Goal: Check status: Check status

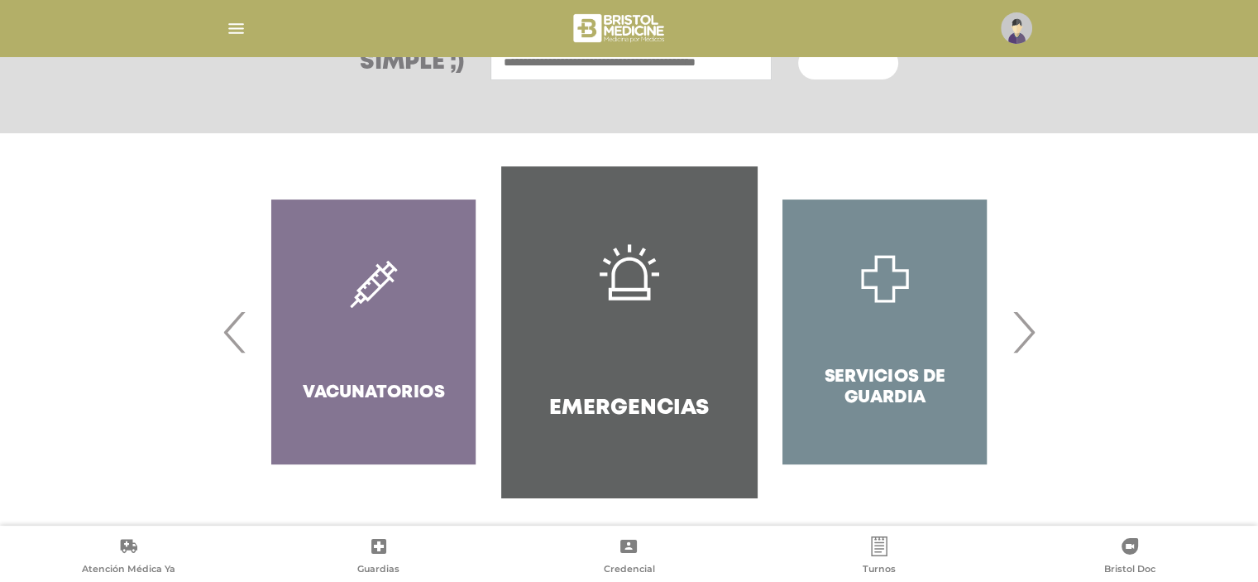
scroll to position [267, 0]
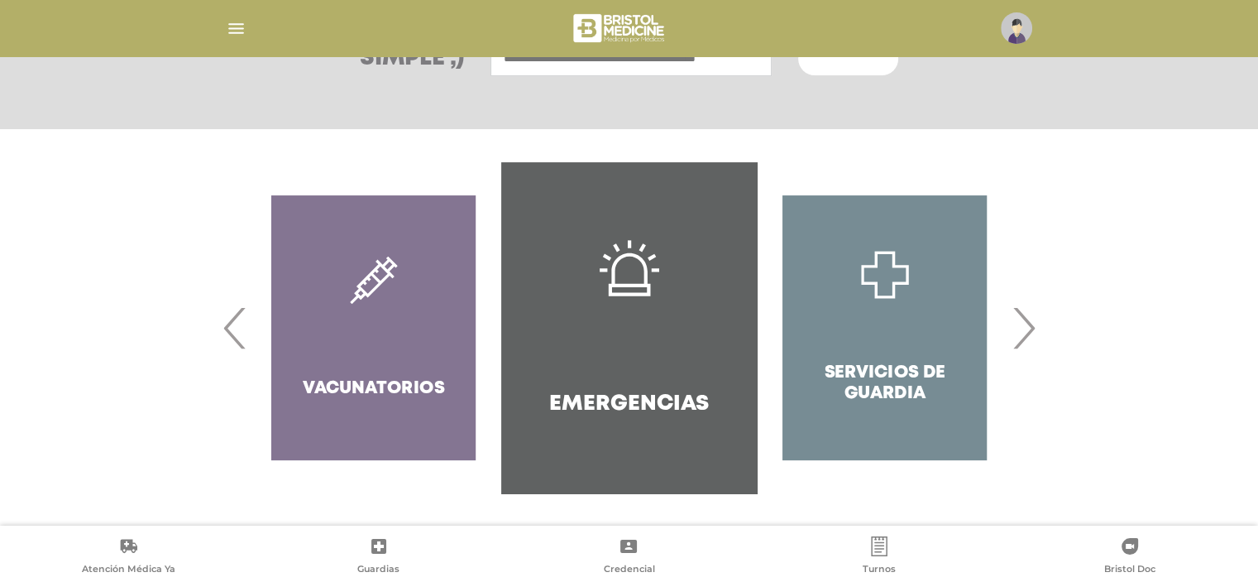
click at [1024, 325] on span "›" at bounding box center [1024, 327] width 32 height 89
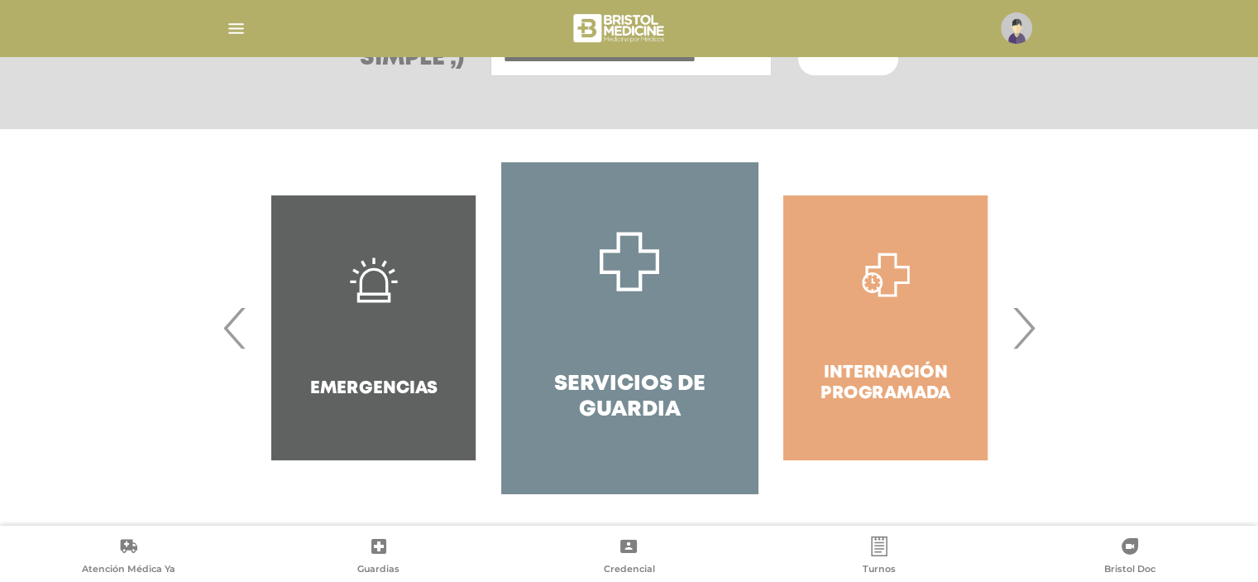
click at [1019, 327] on span "›" at bounding box center [1024, 327] width 32 height 89
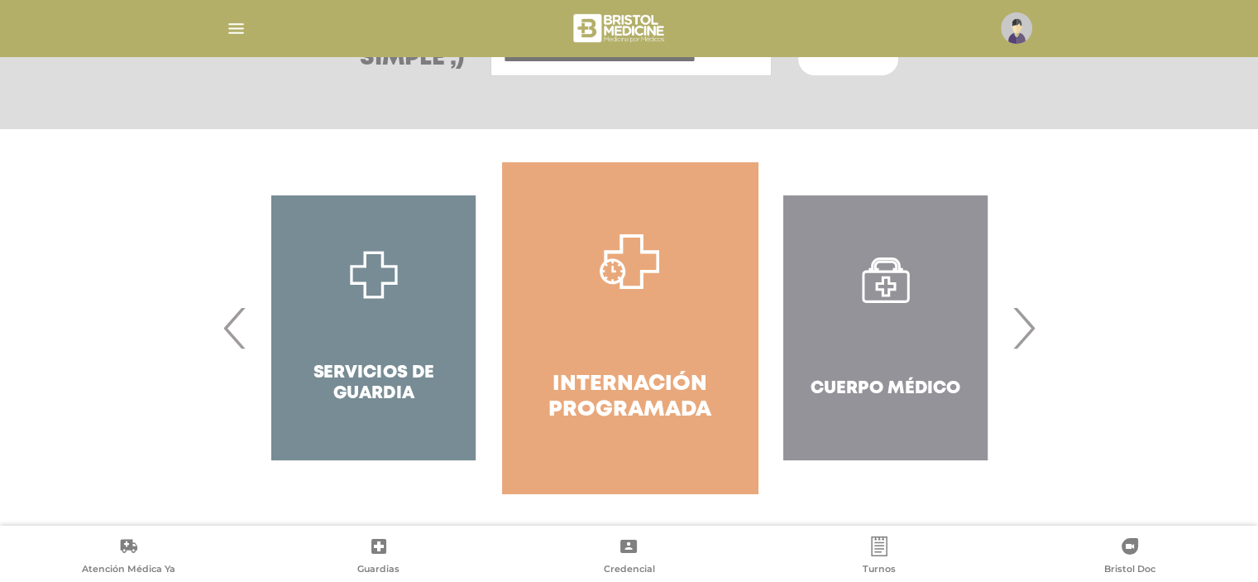
click at [1019, 327] on span "›" at bounding box center [1024, 327] width 32 height 89
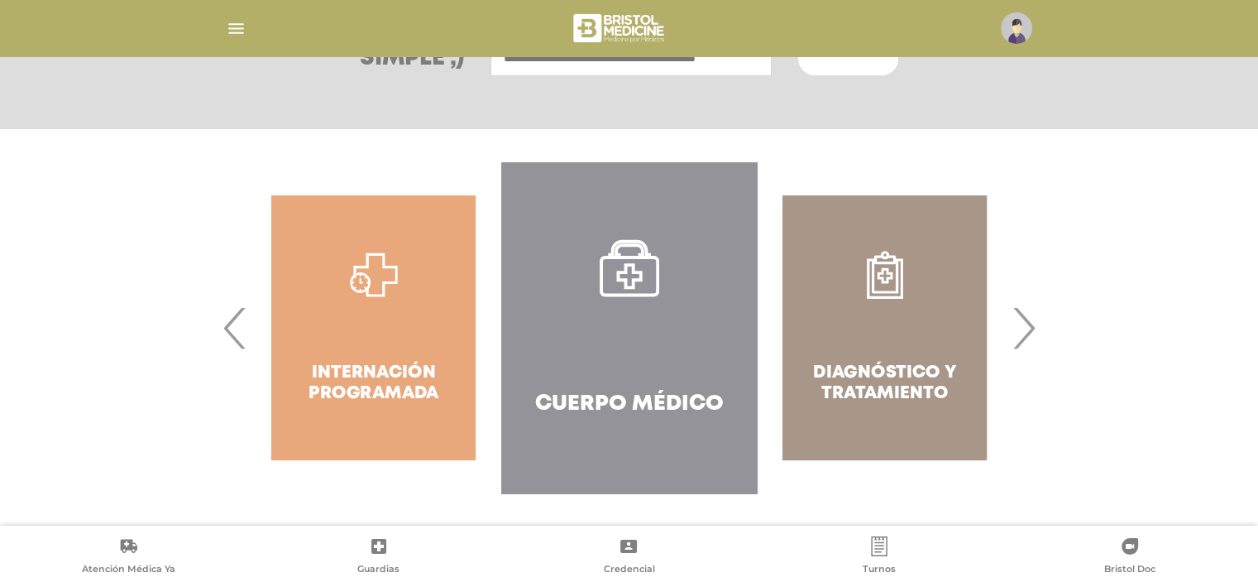
click at [1019, 327] on span "›" at bounding box center [1024, 327] width 32 height 89
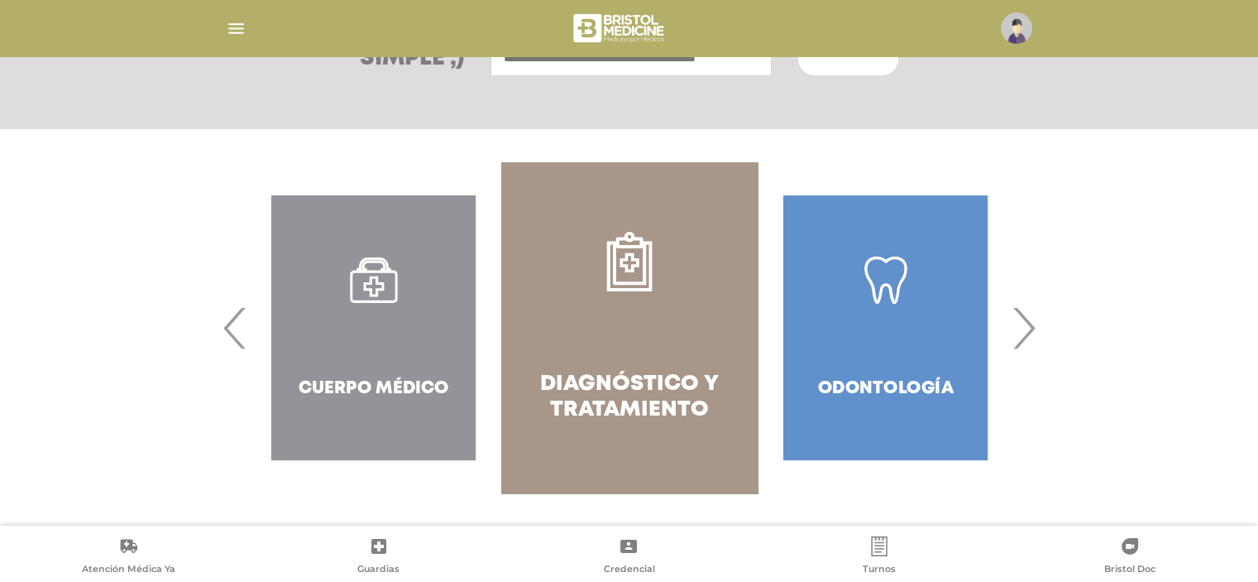
click at [1018, 328] on span "›" at bounding box center [1024, 327] width 32 height 89
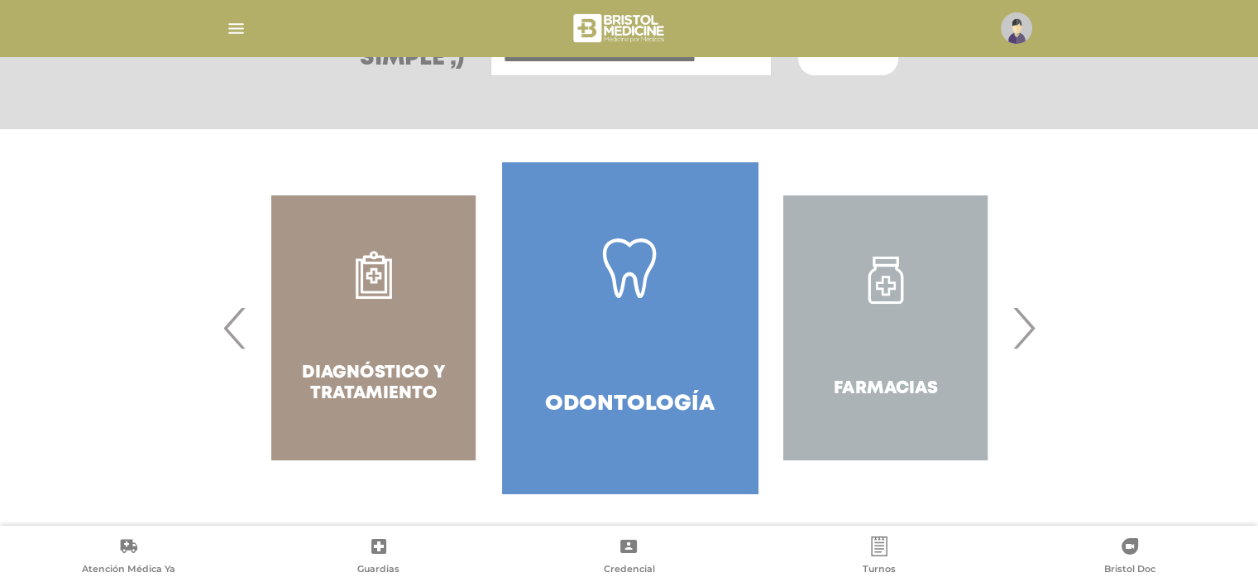
click at [1018, 328] on span "›" at bounding box center [1024, 327] width 32 height 89
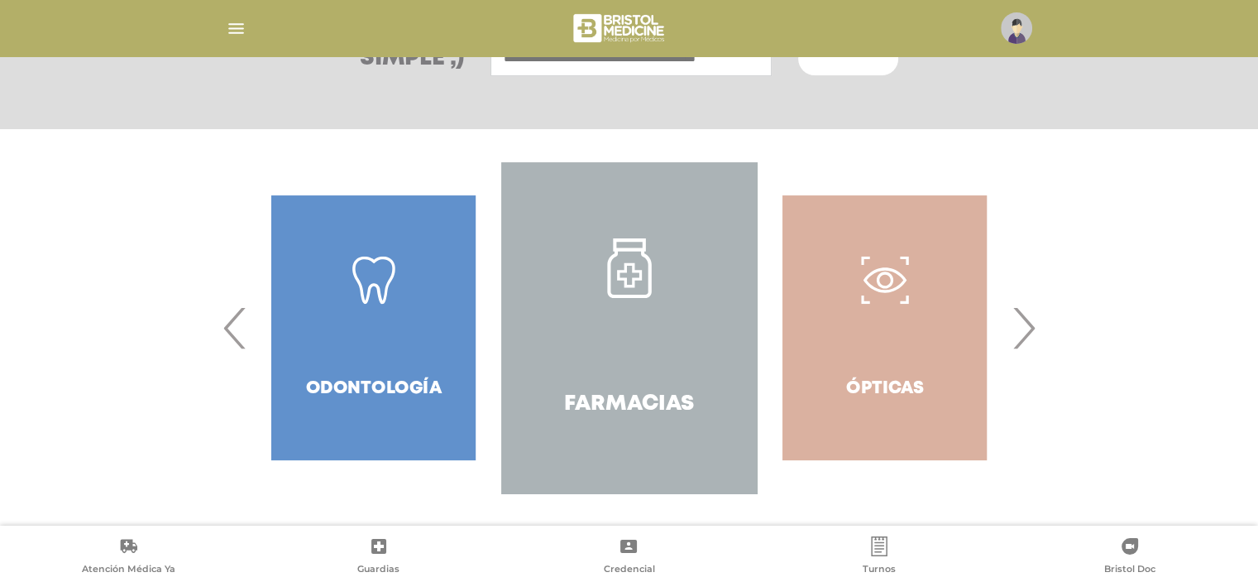
click at [1017, 329] on span "›" at bounding box center [1024, 327] width 32 height 89
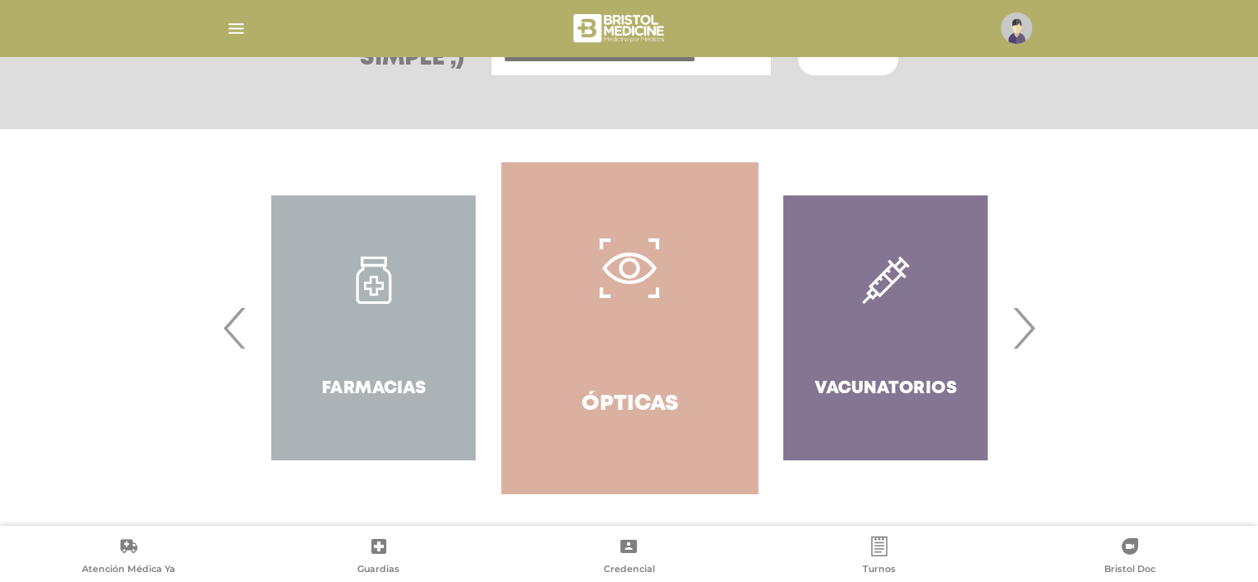
click at [1016, 330] on span "›" at bounding box center [1024, 327] width 32 height 89
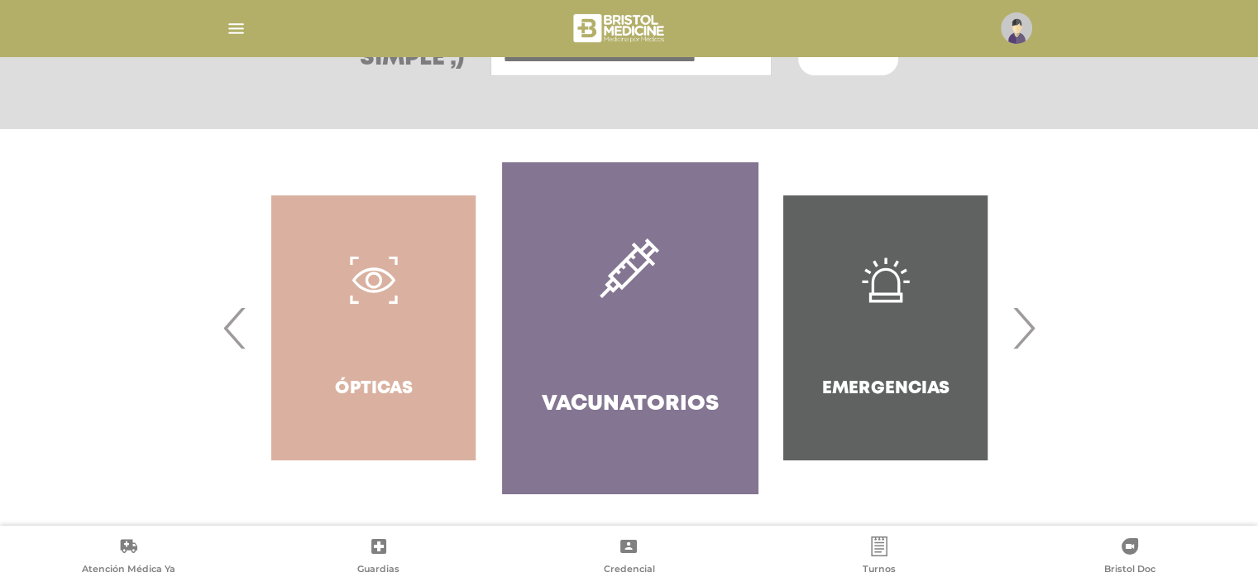
click at [1016, 330] on span "›" at bounding box center [1024, 327] width 32 height 89
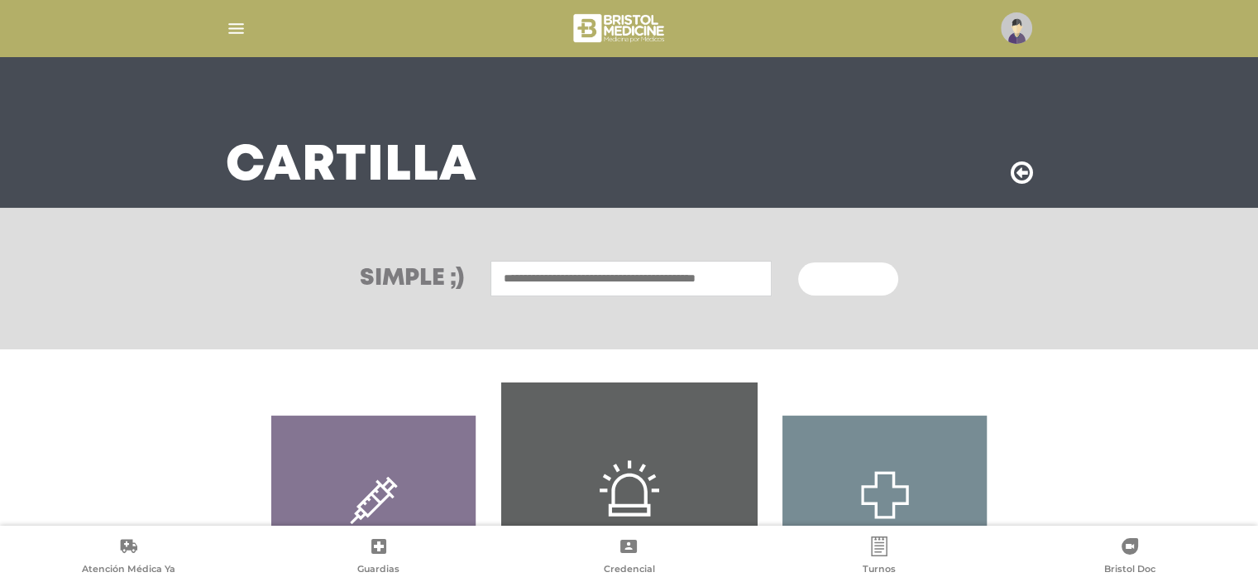
scroll to position [0, 0]
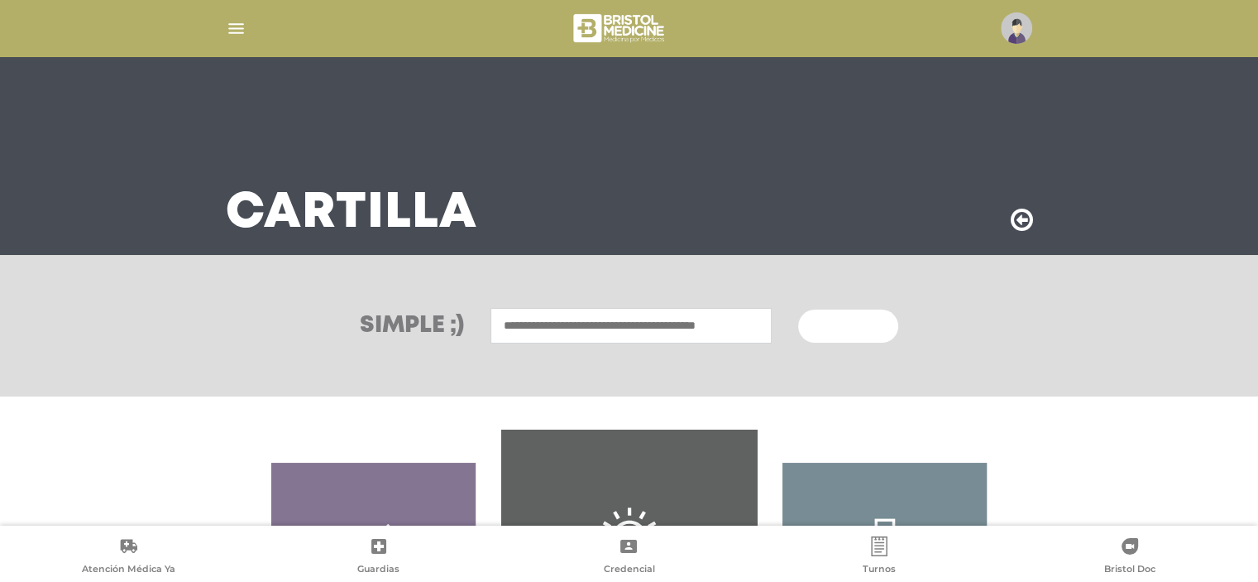
click at [239, 28] on img "button" at bounding box center [236, 28] width 21 height 21
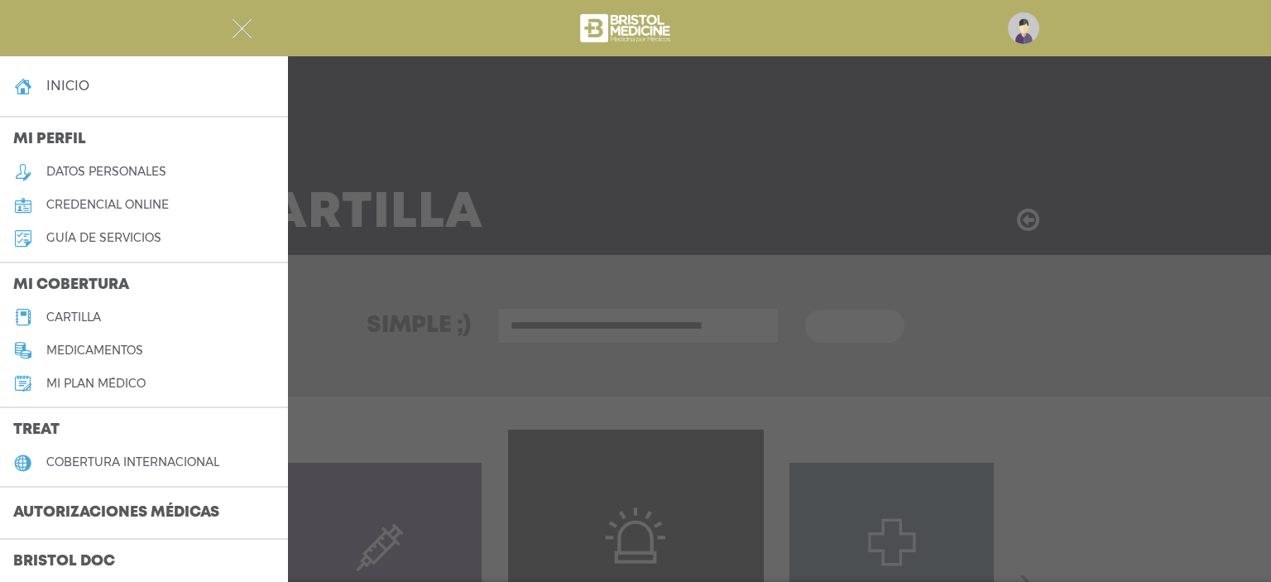
click at [62, 84] on h4 "inicio" at bounding box center [67, 86] width 43 height 16
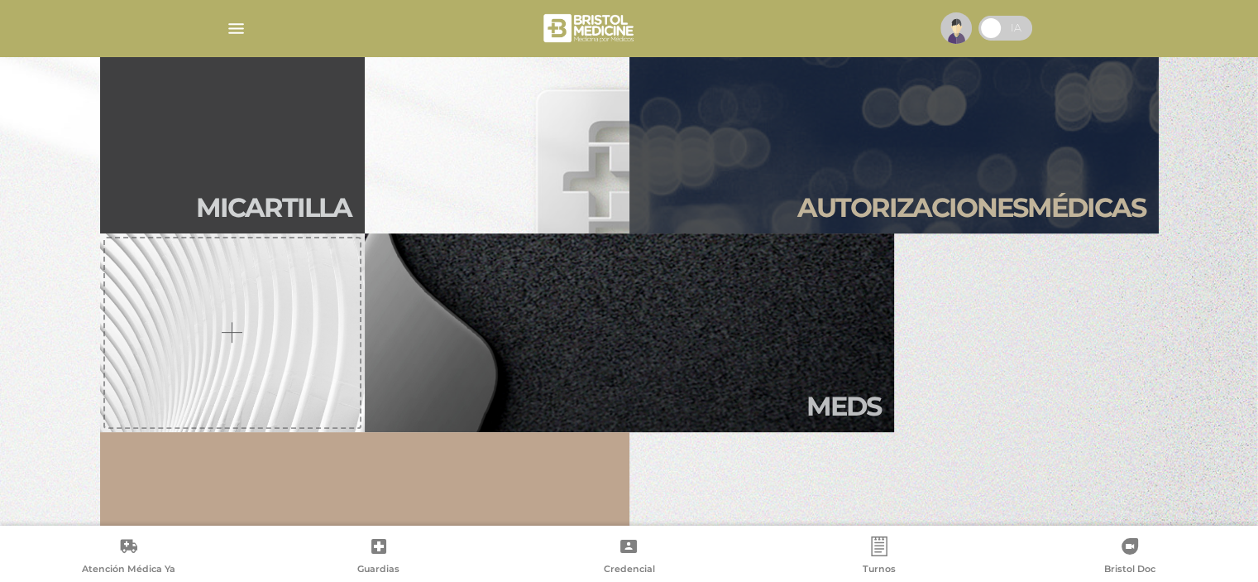
scroll to position [496, 0]
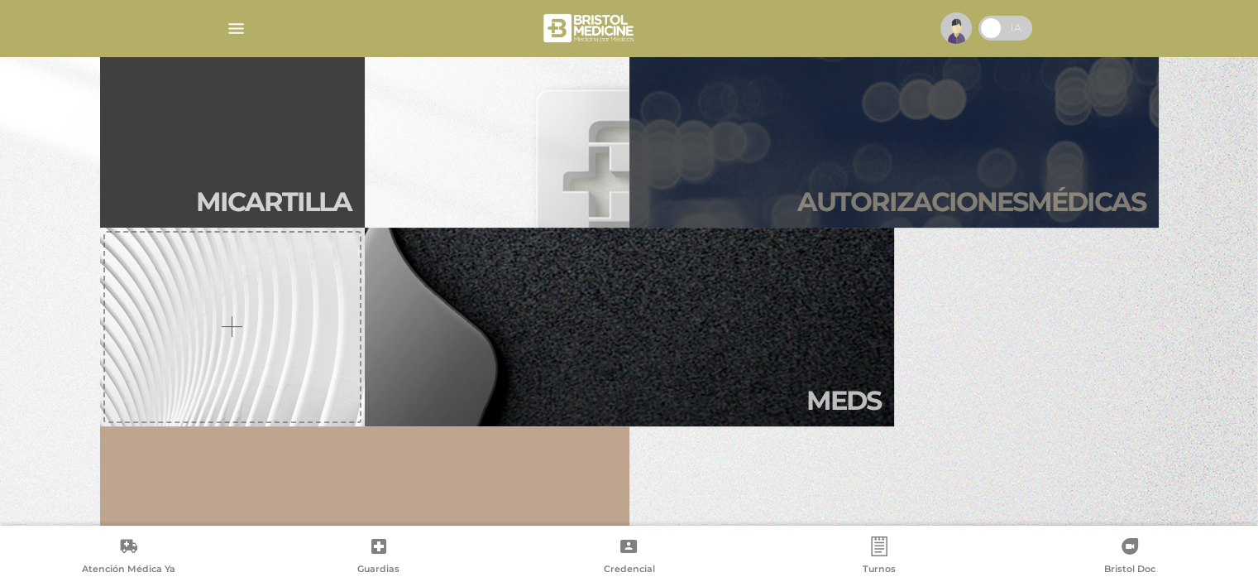
click at [1001, 198] on h2 "Autori zaciones médicas" at bounding box center [971, 201] width 348 height 31
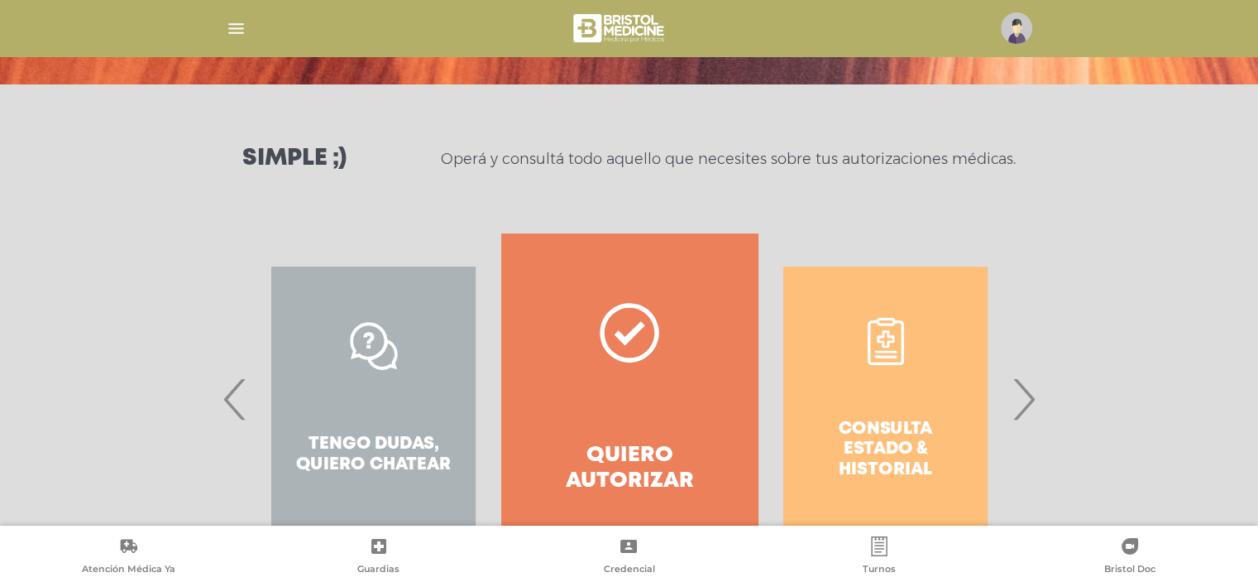
scroll to position [248, 0]
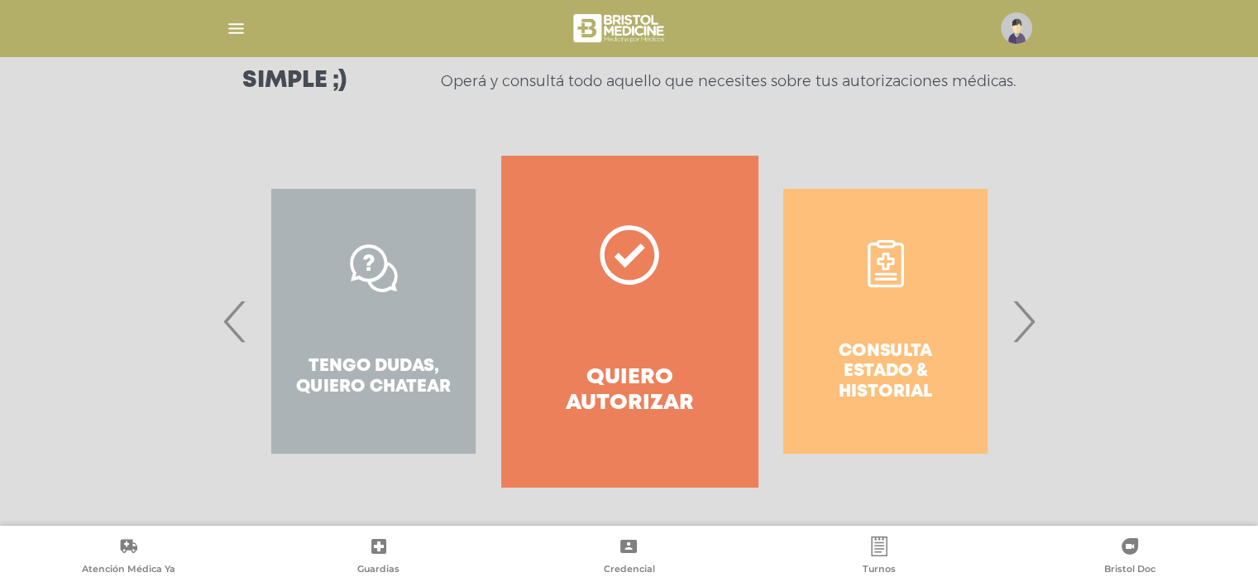
click at [928, 363] on div "Consulta estado & historial" at bounding box center [886, 321] width 256 height 331
click at [1019, 327] on span "›" at bounding box center [1024, 320] width 32 height 89
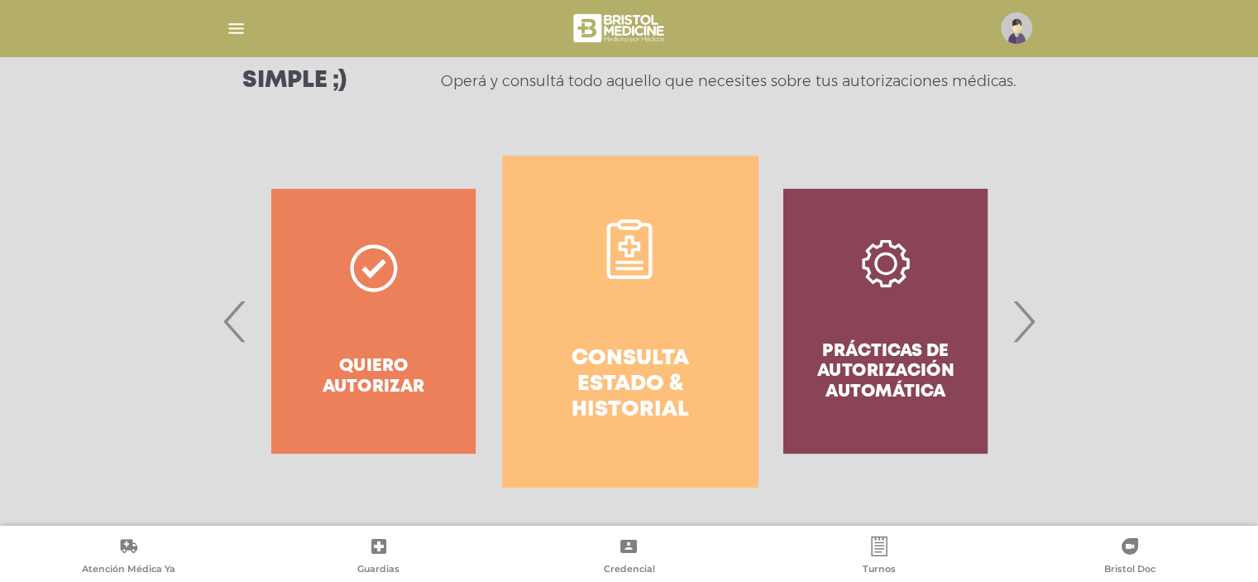
click at [582, 337] on link "Consulta estado & historial" at bounding box center [630, 321] width 256 height 331
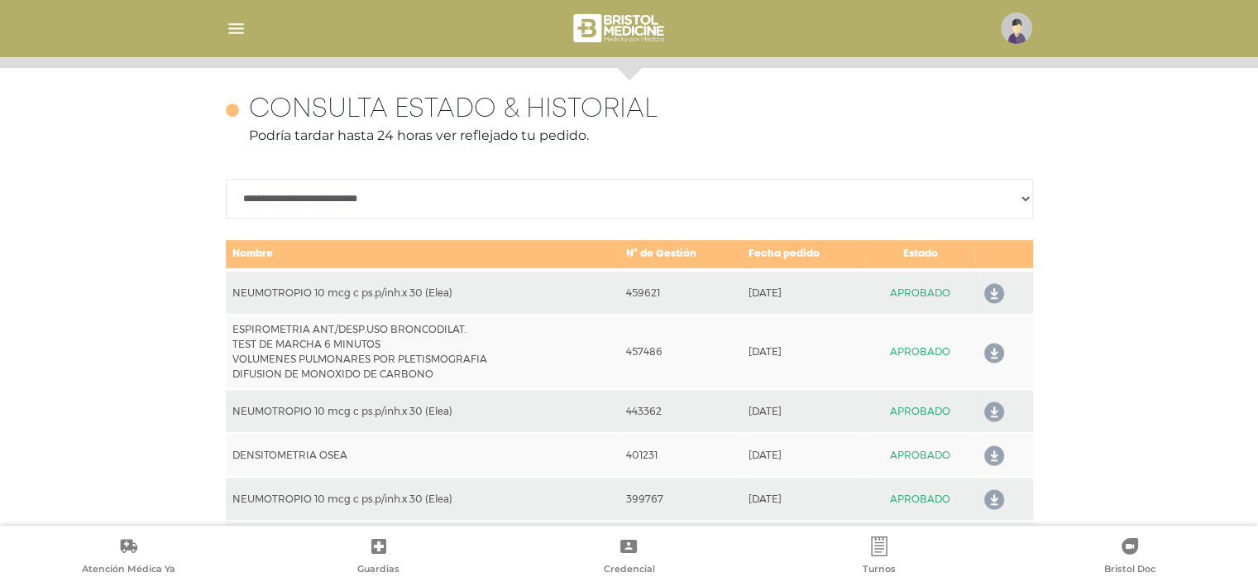
scroll to position [735, 0]
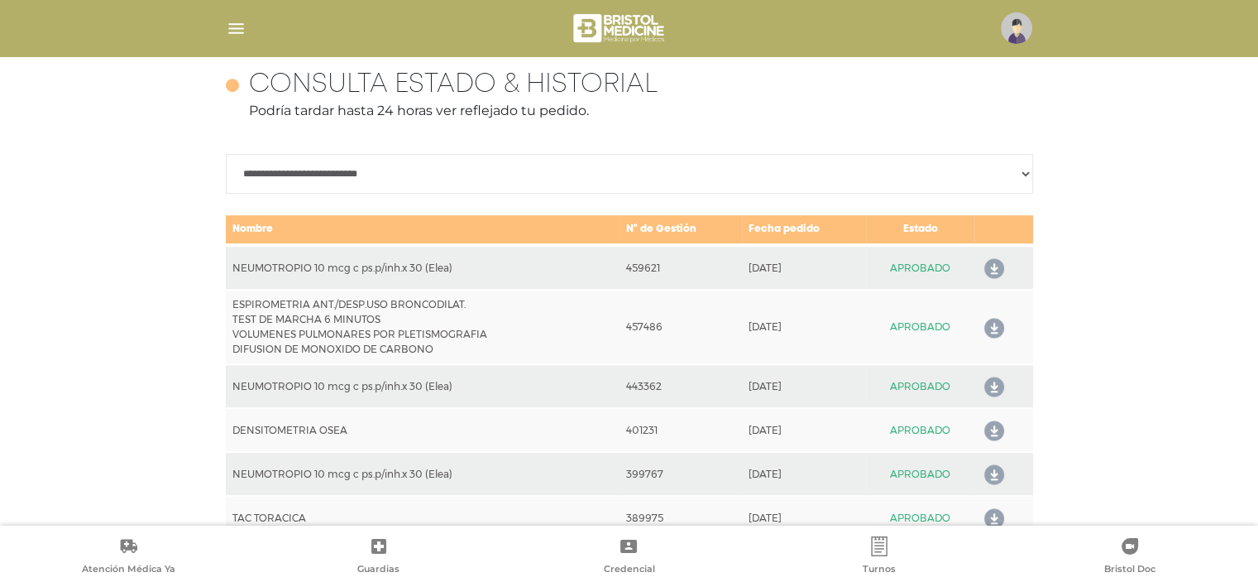
click at [989, 327] on icon at bounding box center [991, 328] width 26 height 26
